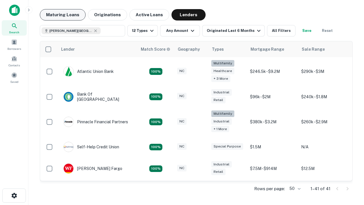
click at [63, 15] on button "Maturing Loans" at bounding box center [63, 14] width 46 height 11
